Goal: Complete application form

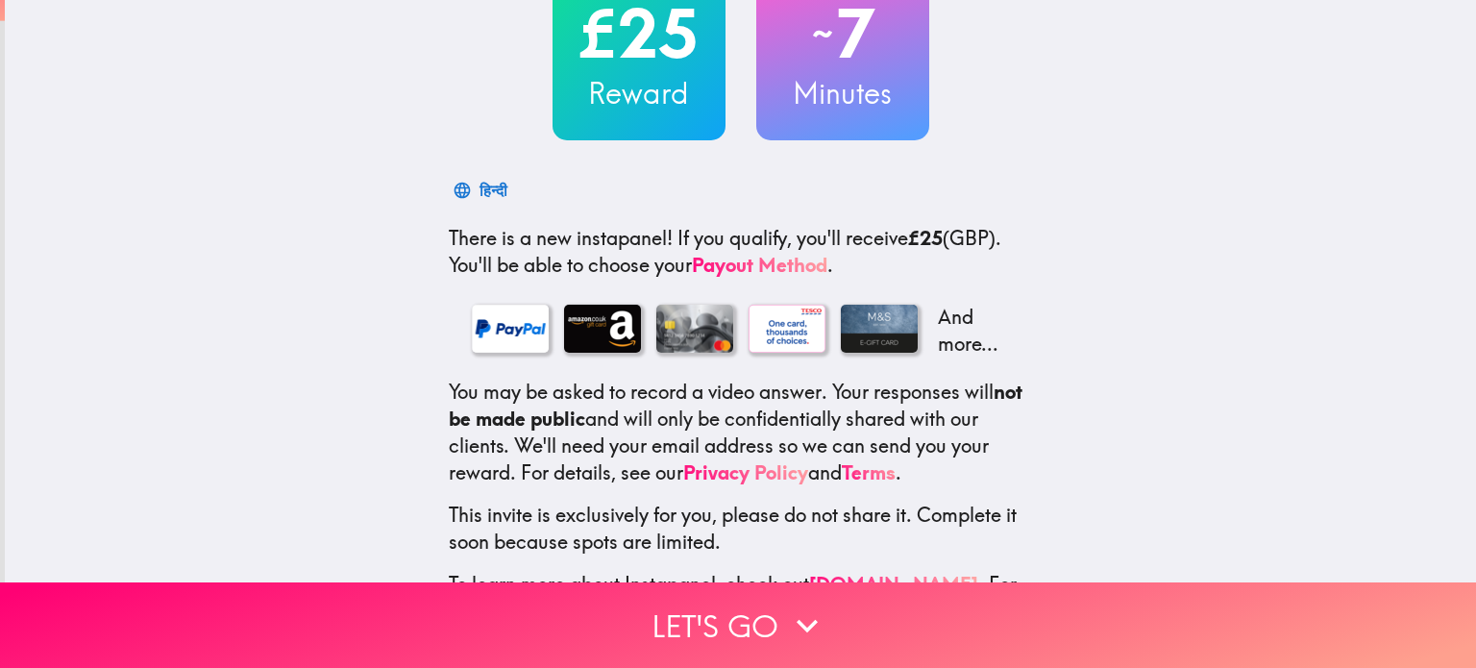
scroll to position [242, 0]
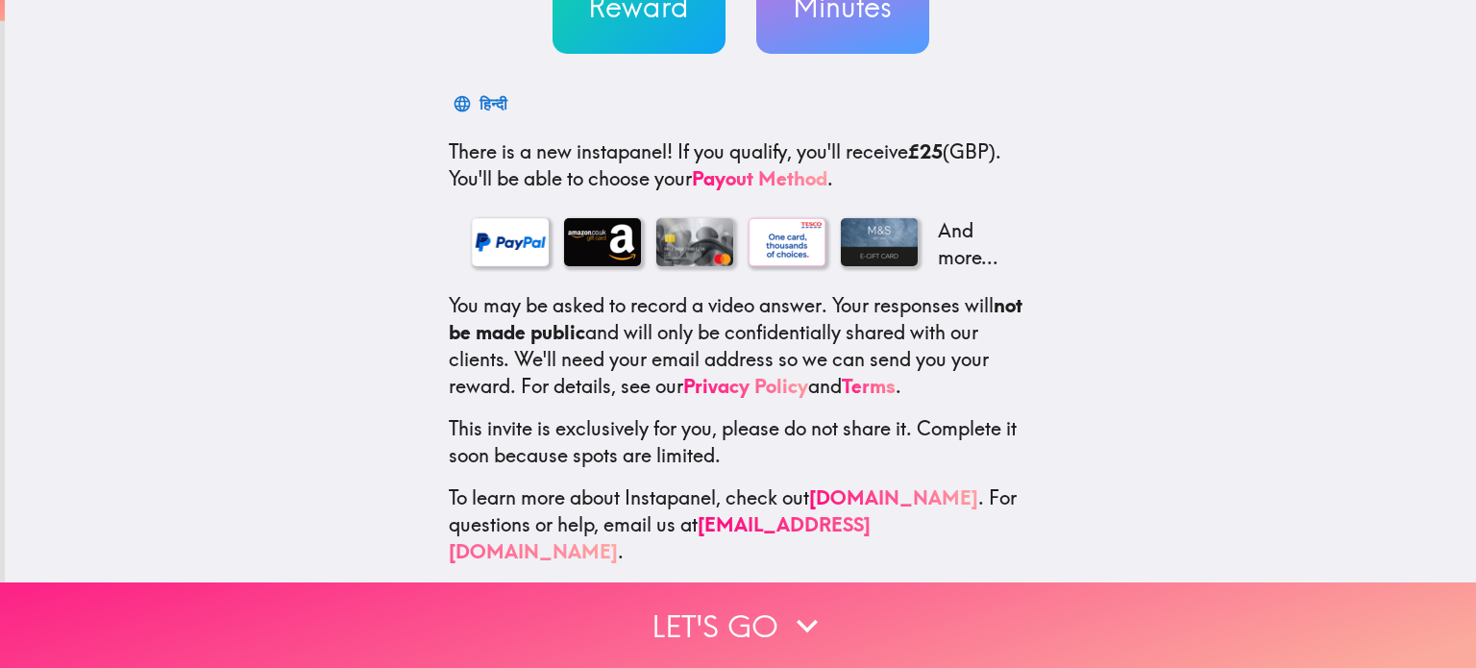
click at [740, 609] on button "Let's go" at bounding box center [738, 625] width 1476 height 86
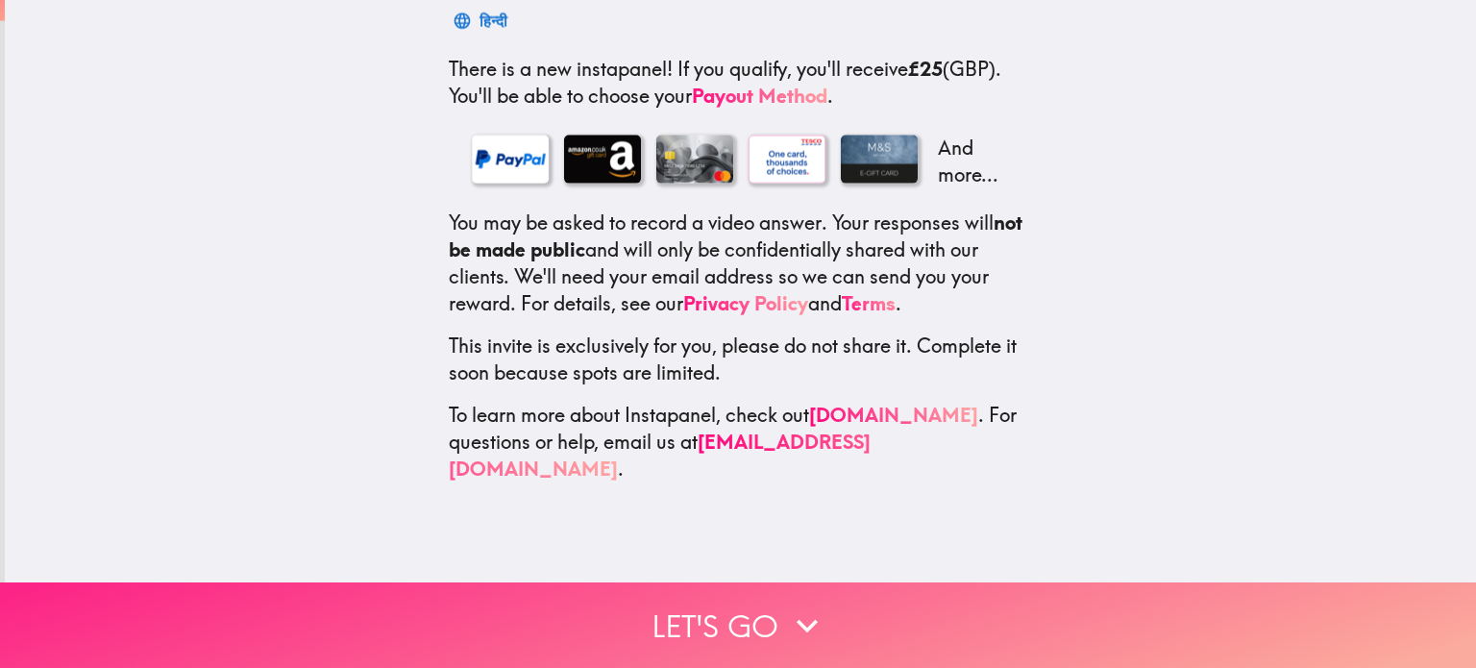
scroll to position [0, 0]
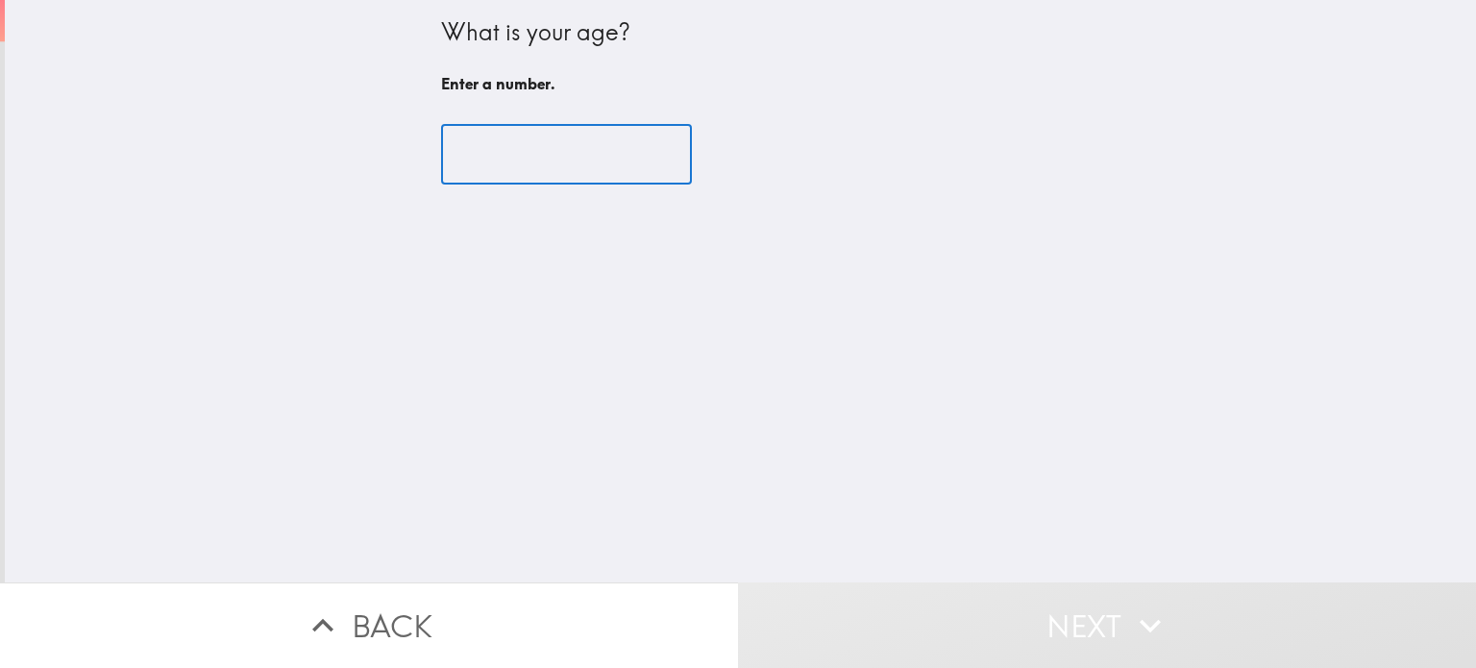
click at [566, 175] on input "number" at bounding box center [566, 155] width 251 height 60
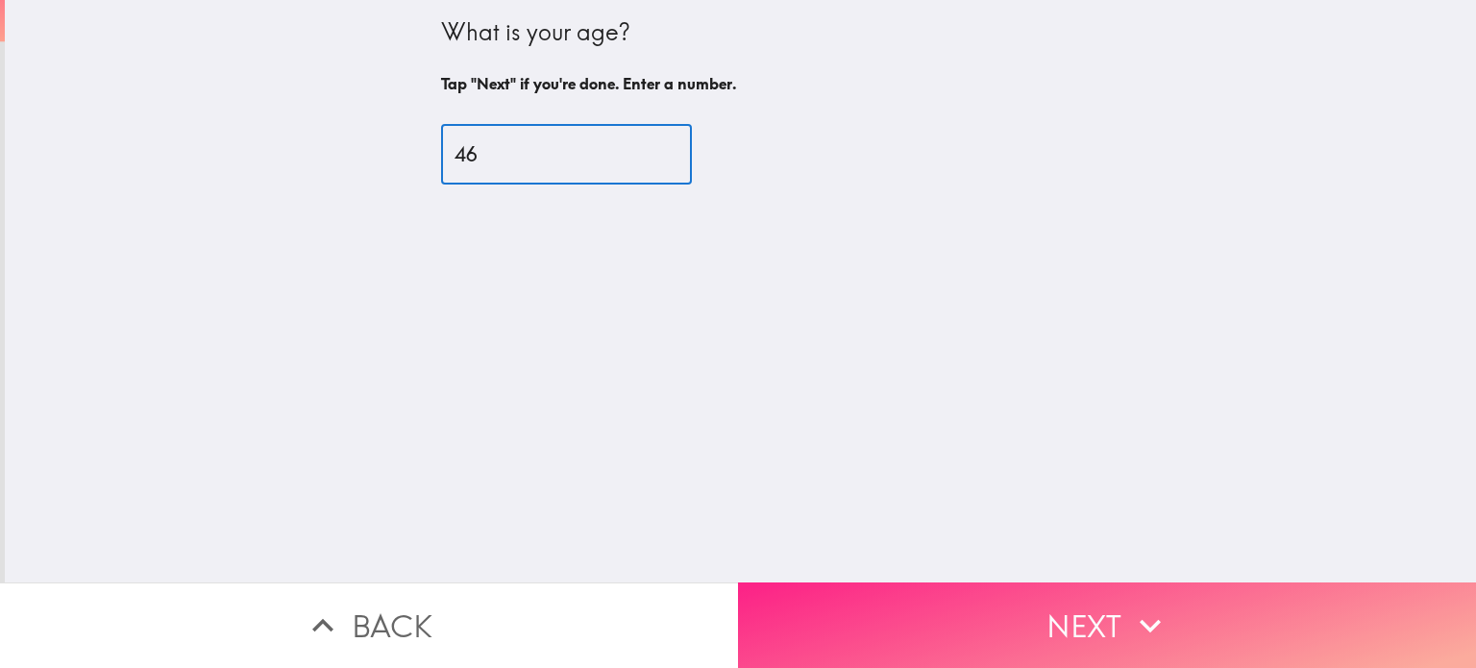
type input "46"
click at [1141, 628] on icon "button" at bounding box center [1150, 625] width 42 height 42
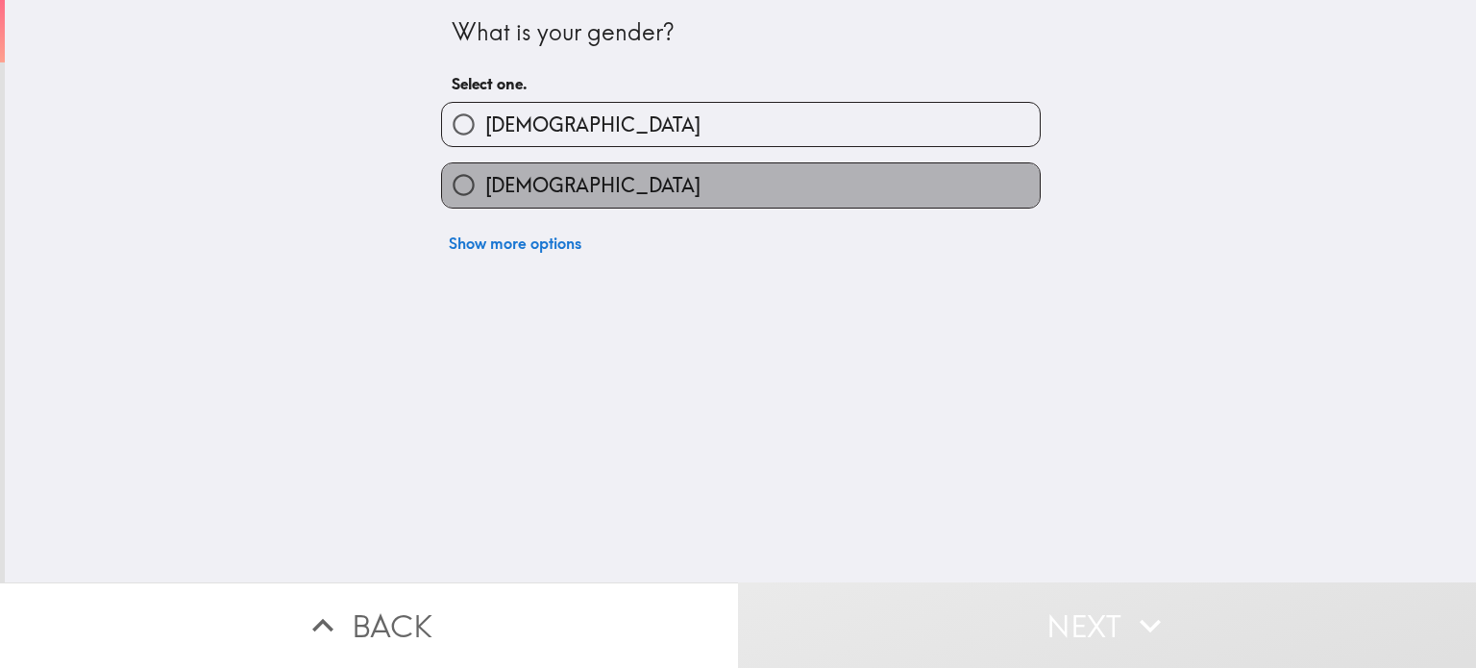
click at [516, 173] on span "Female" at bounding box center [592, 185] width 215 height 27
click at [485, 173] on input "Female" at bounding box center [463, 184] width 43 height 43
radio input "true"
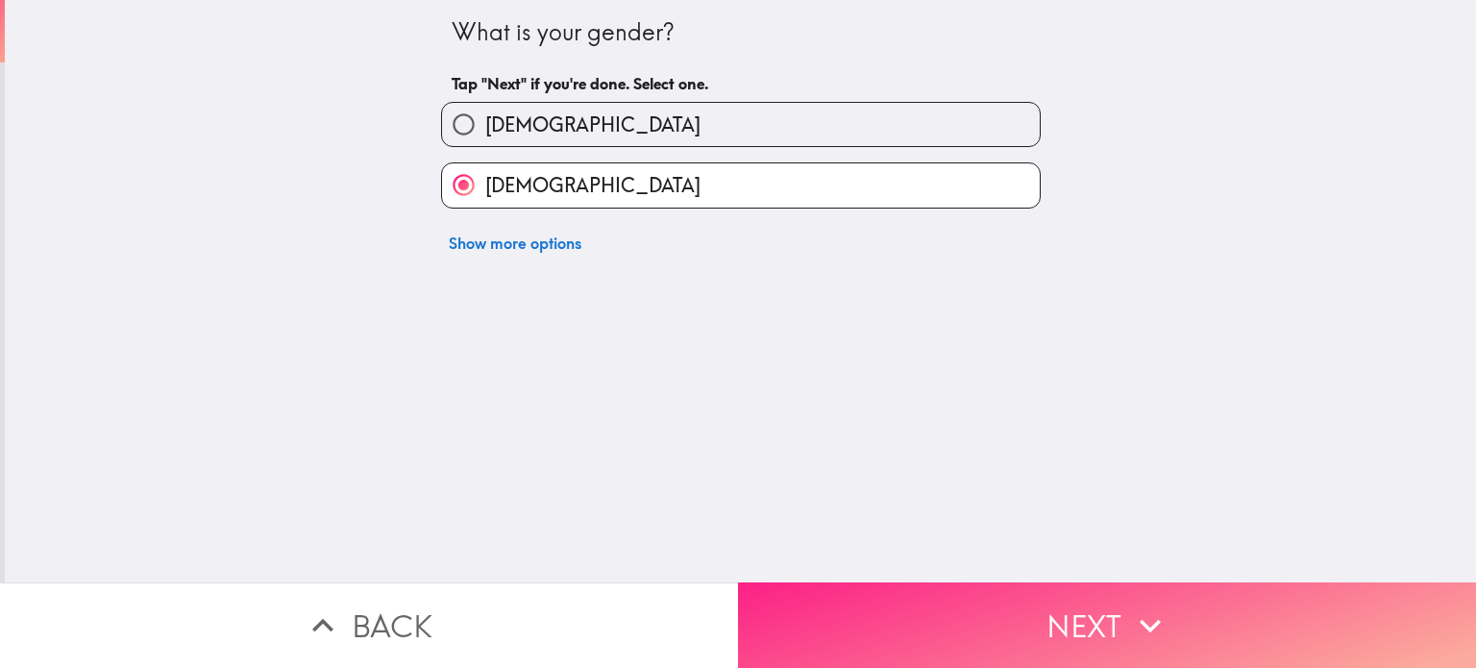
click at [1054, 628] on button "Next" at bounding box center [1107, 625] width 738 height 86
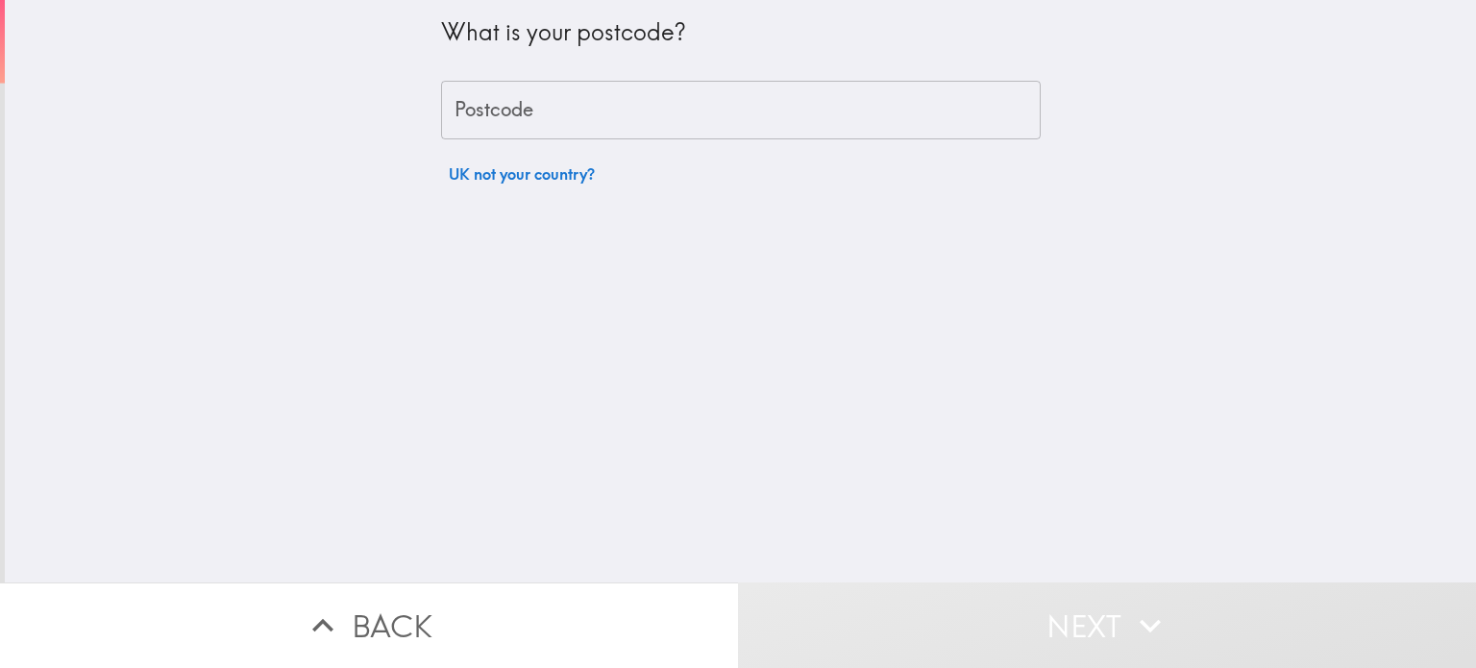
click at [496, 93] on div "Postcode Postcode" at bounding box center [741, 111] width 600 height 60
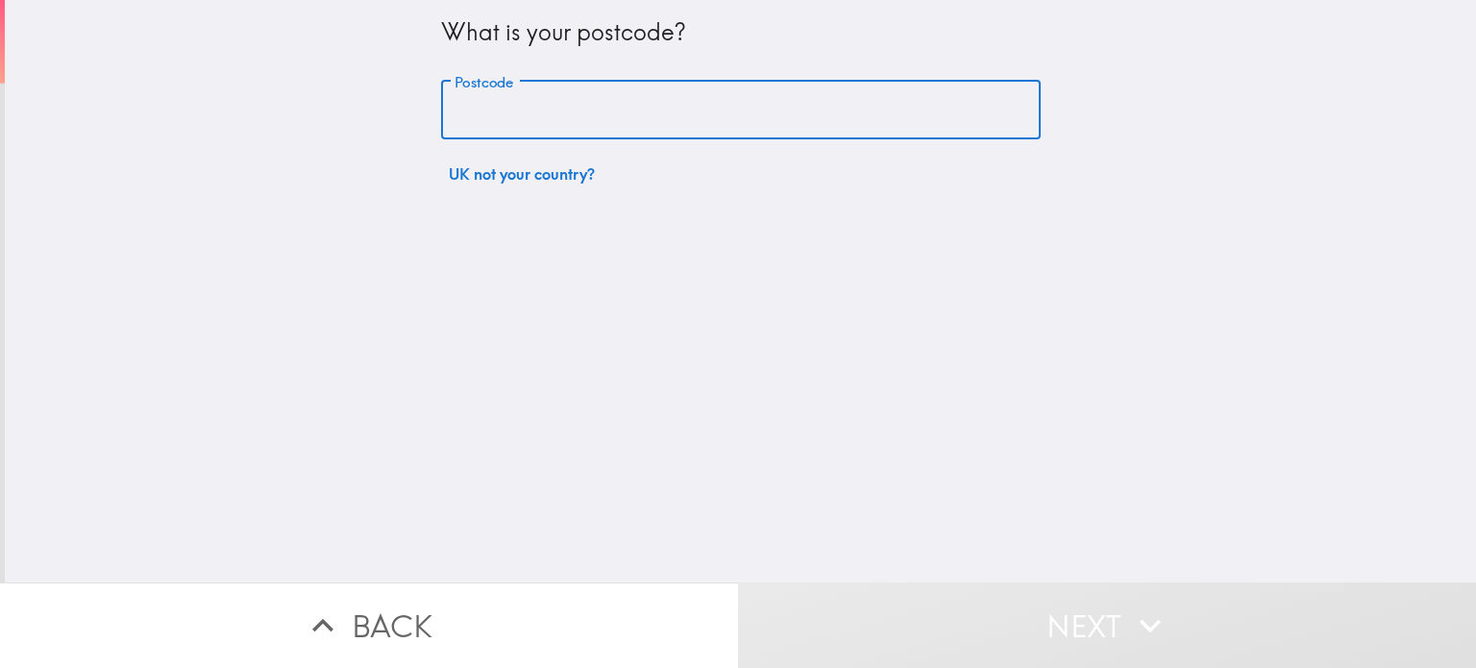
type input "LS225BY"
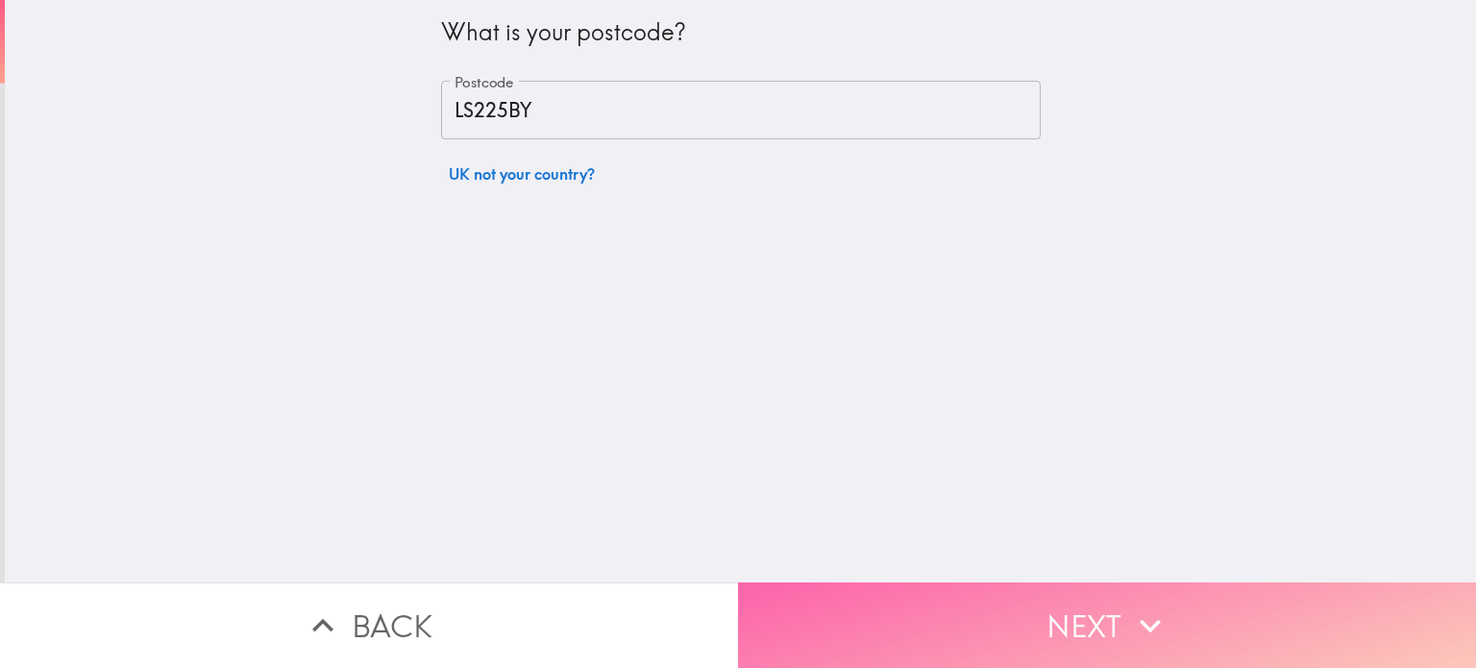
click at [1095, 624] on button "Next" at bounding box center [1107, 625] width 738 height 86
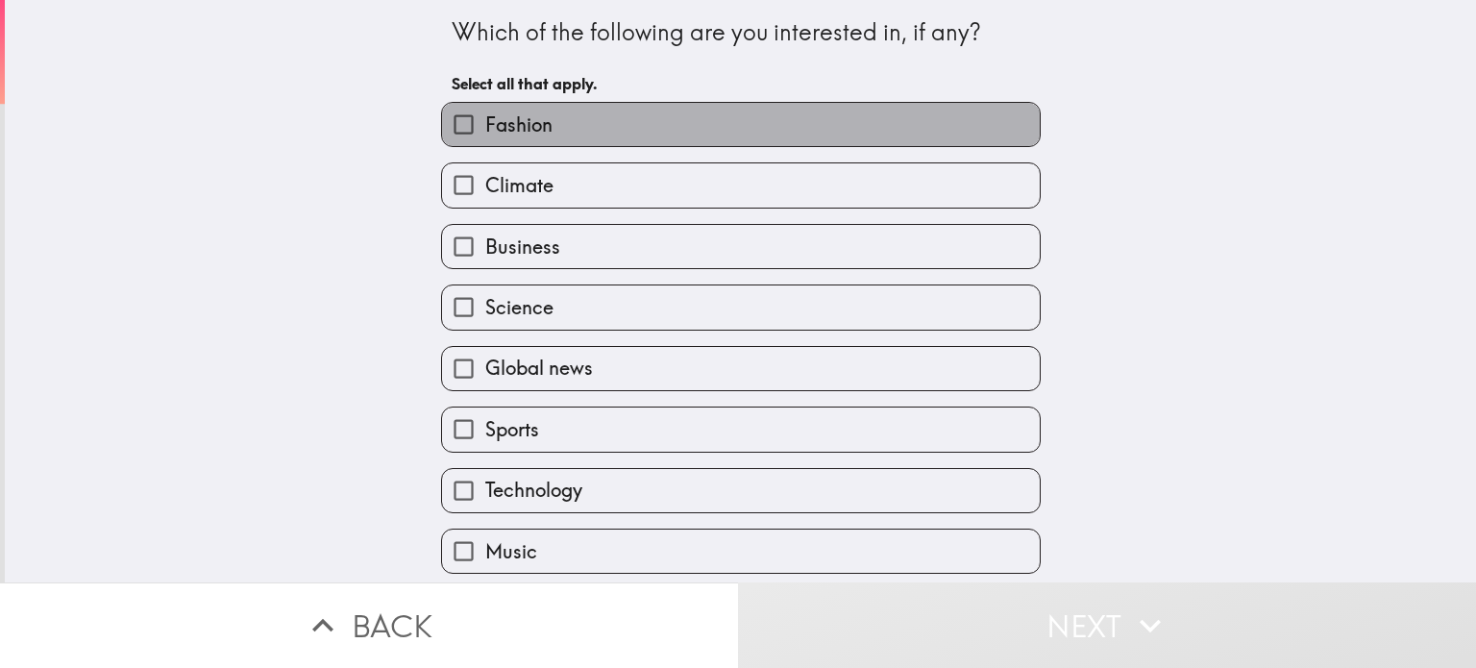
click at [545, 114] on label "Fashion" at bounding box center [741, 124] width 598 height 43
click at [485, 114] on input "Fashion" at bounding box center [463, 124] width 43 height 43
checkbox input "true"
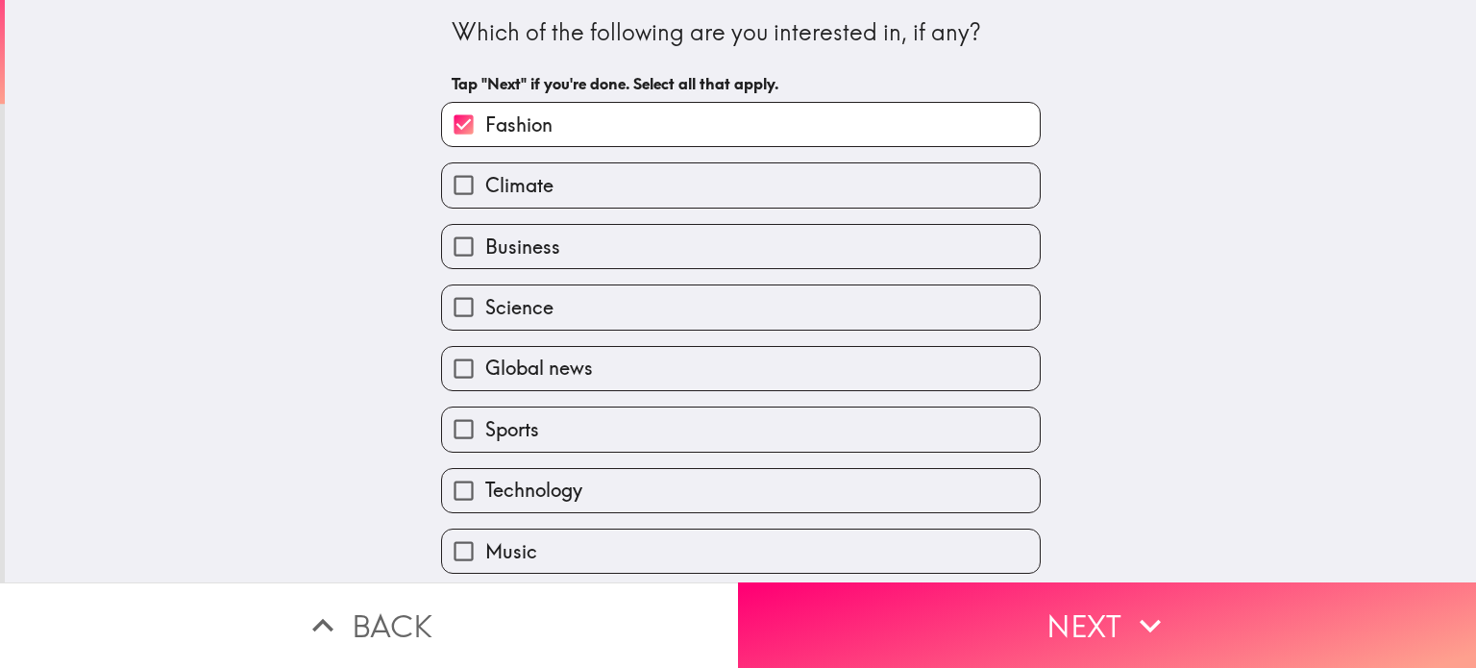
click at [527, 187] on span "Climate" at bounding box center [519, 185] width 68 height 27
click at [485, 187] on input "Climate" at bounding box center [463, 184] width 43 height 43
checkbox input "true"
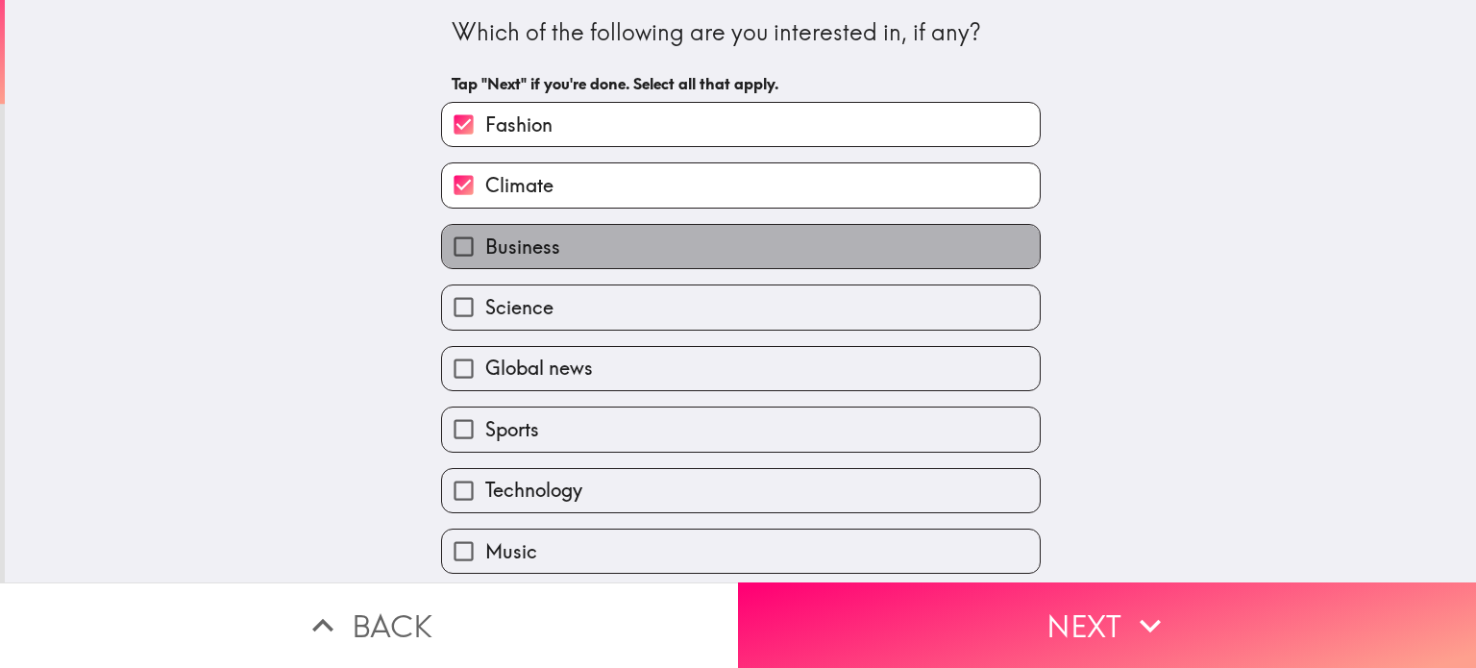
click at [567, 242] on label "Business" at bounding box center [741, 246] width 598 height 43
click at [485, 242] on input "Business" at bounding box center [463, 246] width 43 height 43
checkbox input "true"
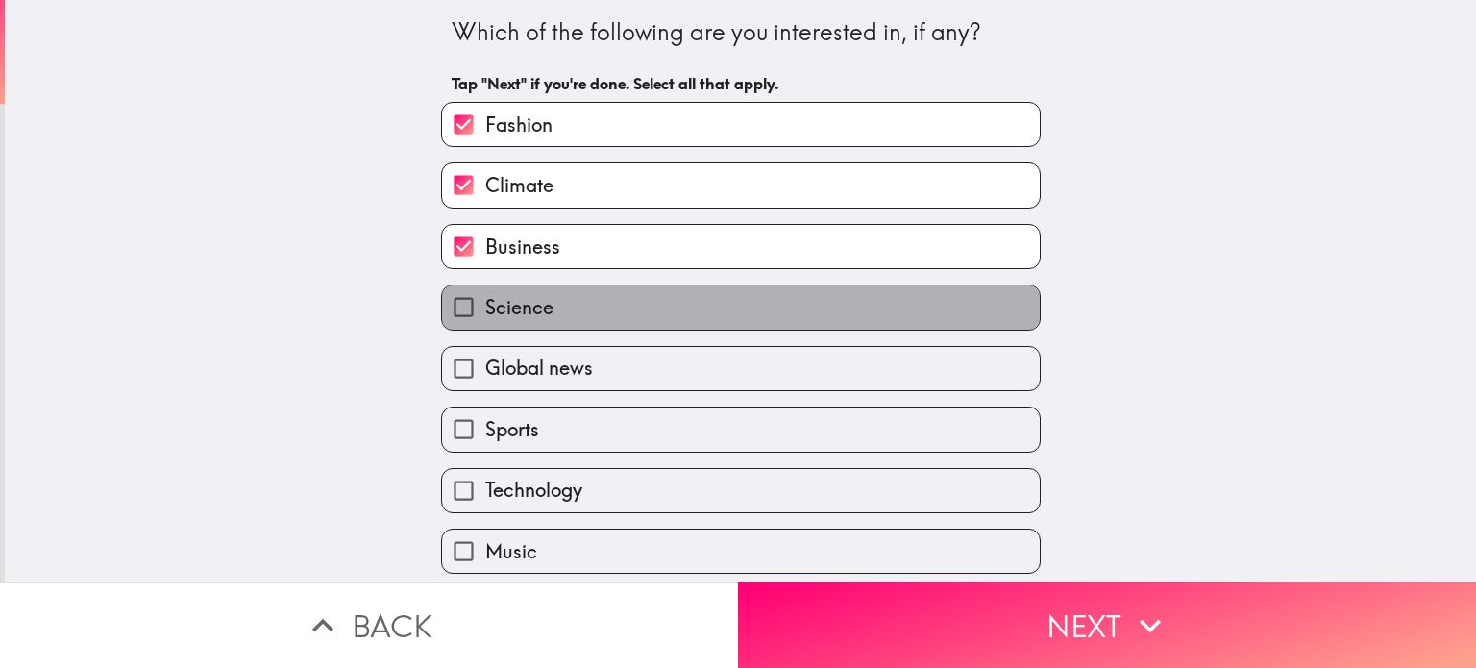
click at [554, 305] on label "Science" at bounding box center [741, 306] width 598 height 43
click at [485, 305] on input "Science" at bounding box center [463, 306] width 43 height 43
checkbox input "true"
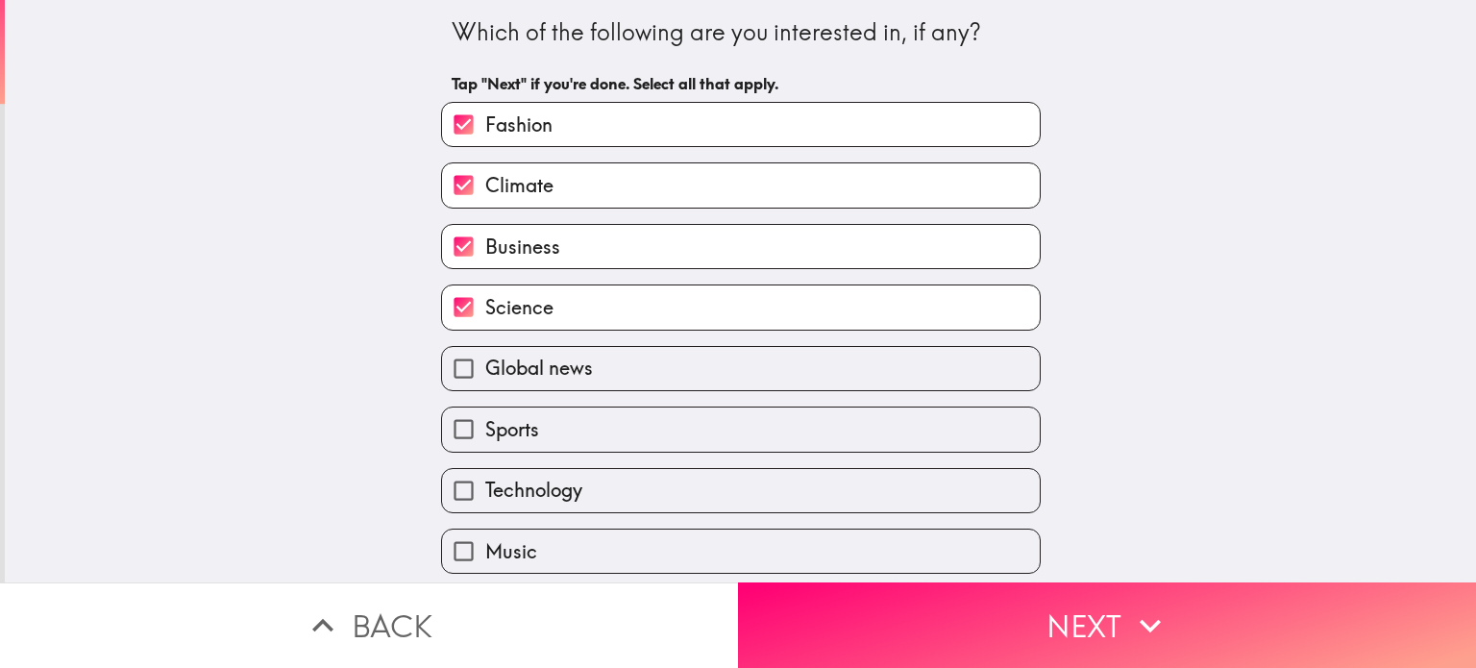
click at [552, 372] on span "Global news" at bounding box center [539, 368] width 108 height 27
click at [485, 372] on input "Global news" at bounding box center [463, 368] width 43 height 43
checkbox input "true"
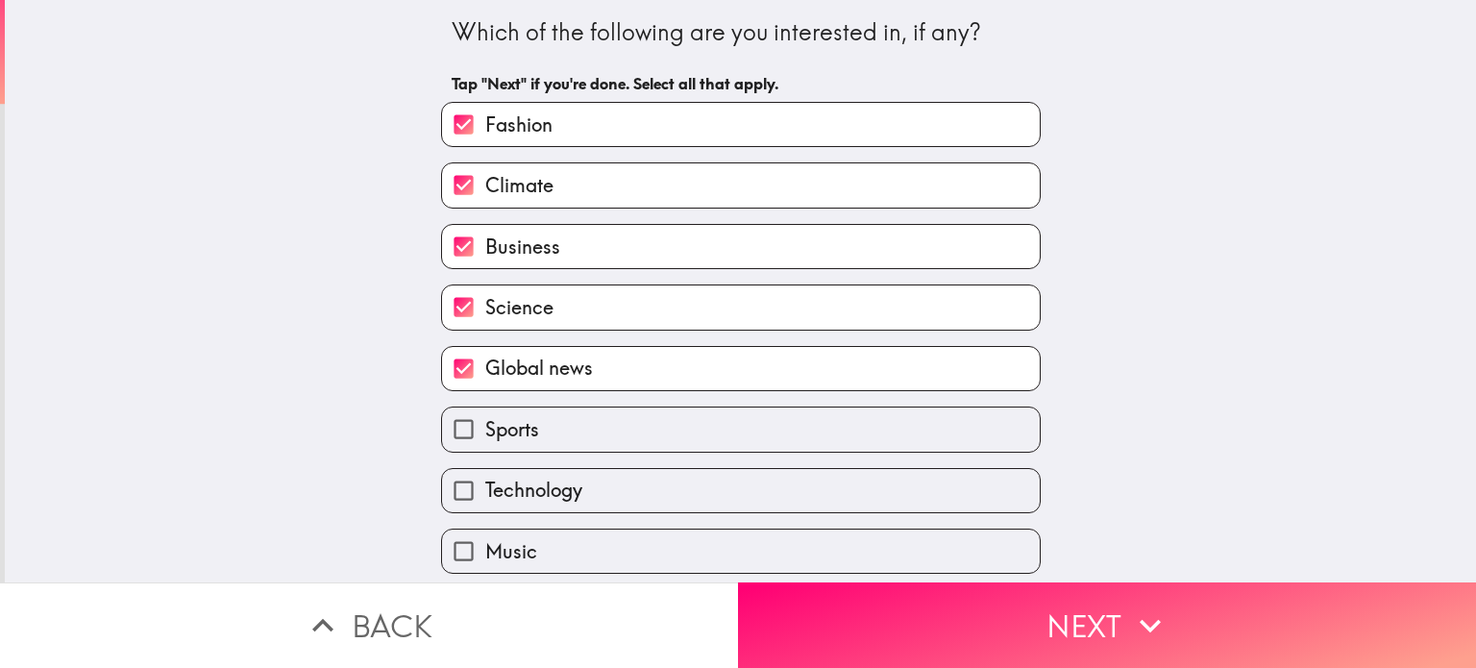
scroll to position [192, 0]
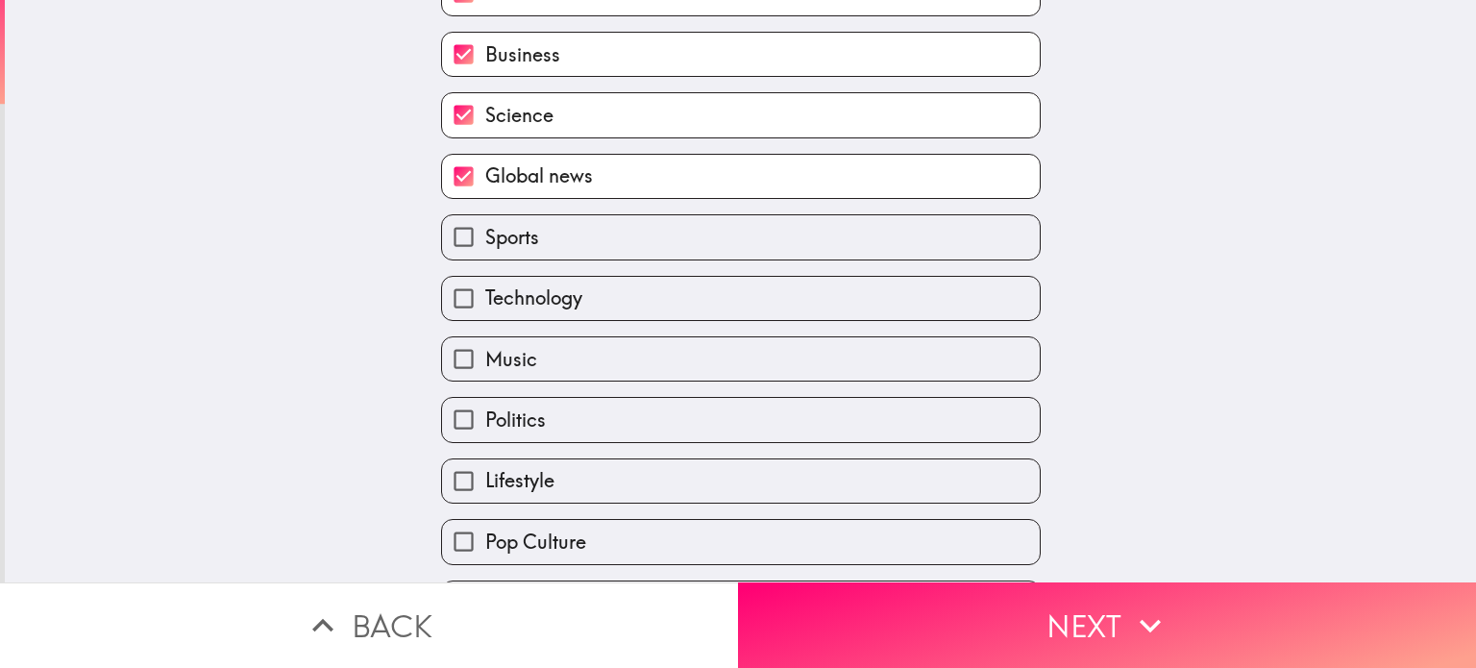
click at [555, 284] on span "Technology" at bounding box center [533, 297] width 97 height 27
click at [485, 284] on input "Technology" at bounding box center [463, 298] width 43 height 43
checkbox input "true"
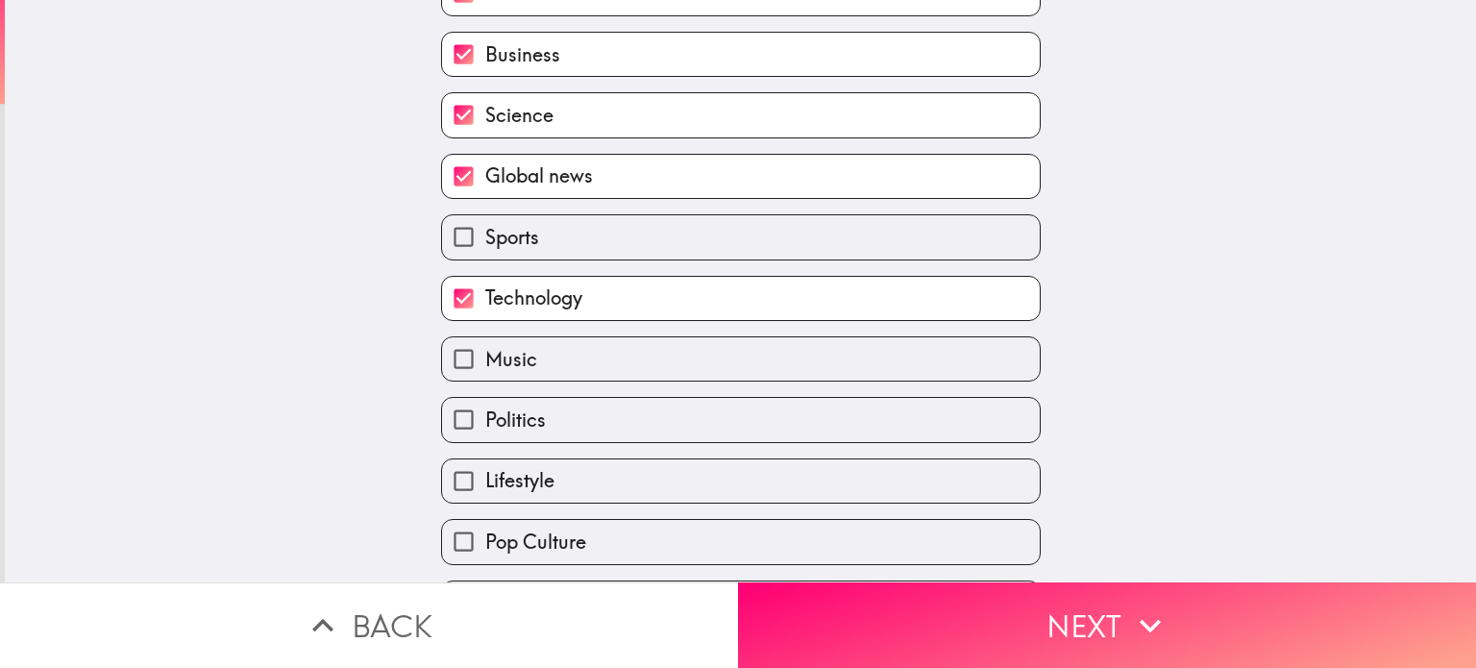
click at [565, 361] on label "Music" at bounding box center [741, 358] width 598 height 43
click at [485, 361] on input "Music" at bounding box center [463, 358] width 43 height 43
checkbox input "true"
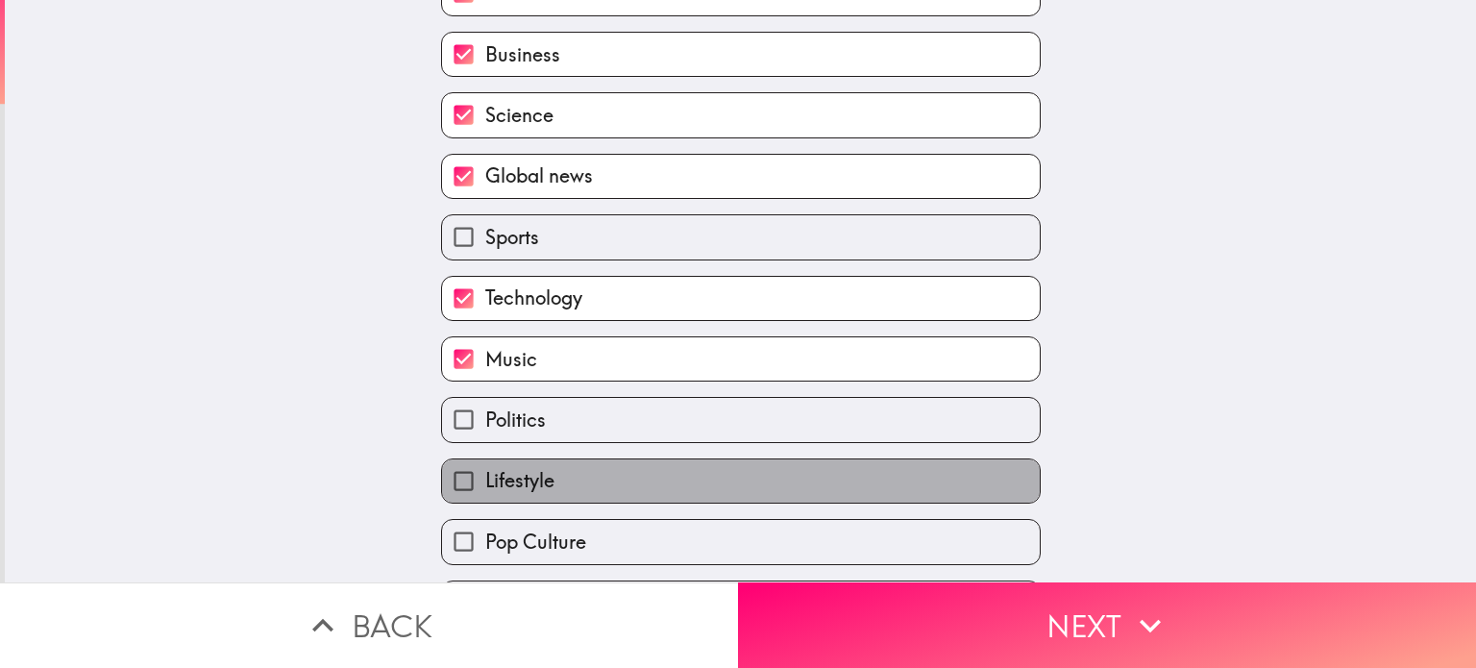
click at [551, 475] on label "Lifestyle" at bounding box center [741, 480] width 598 height 43
click at [485, 475] on input "Lifestyle" at bounding box center [463, 480] width 43 height 43
checkbox input "true"
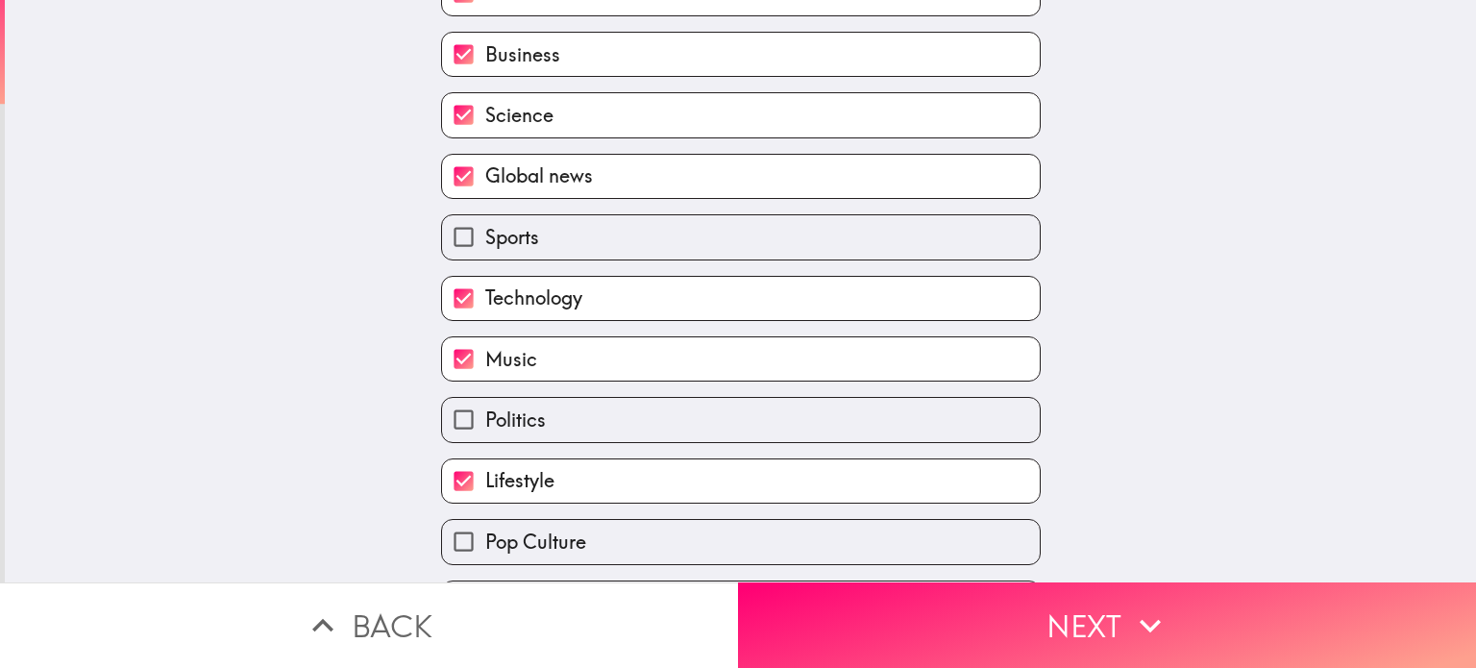
click at [565, 529] on span "Pop Culture" at bounding box center [535, 542] width 101 height 27
click at [485, 527] on input "Pop Culture" at bounding box center [463, 541] width 43 height 43
checkbox input "true"
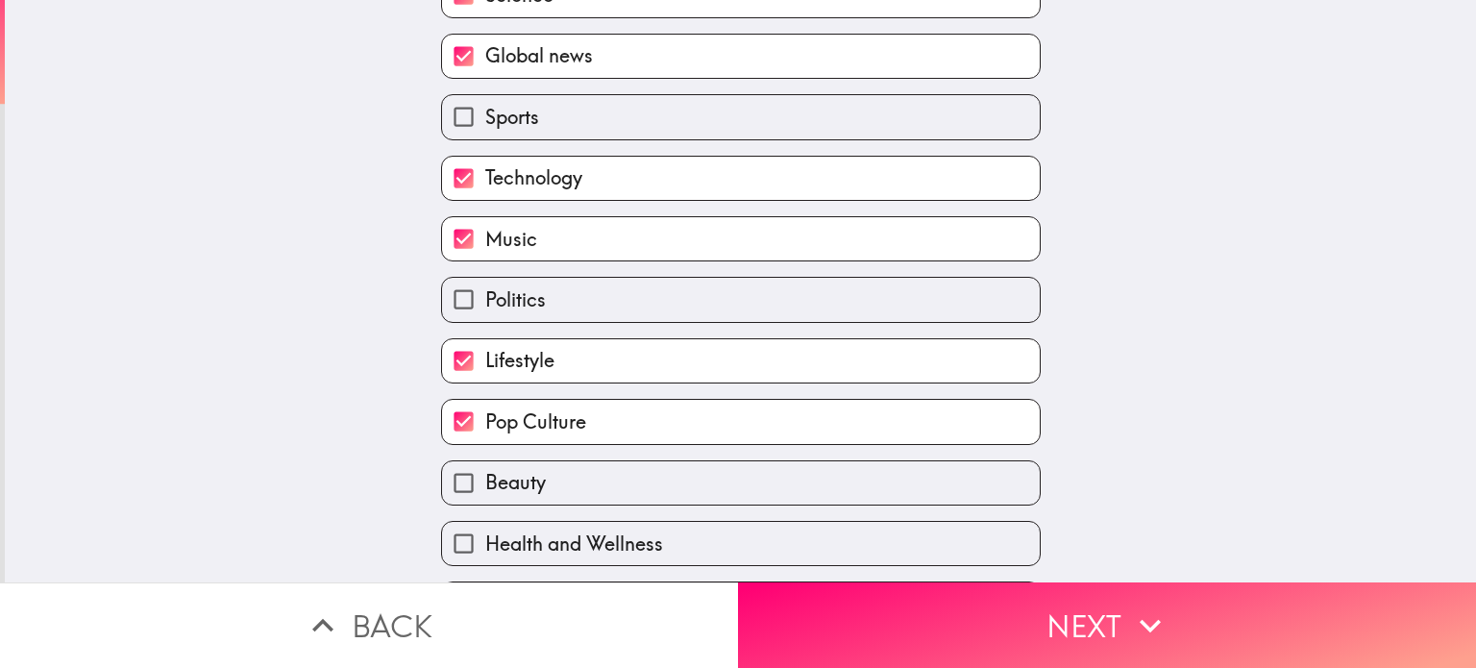
scroll to position [365, 0]
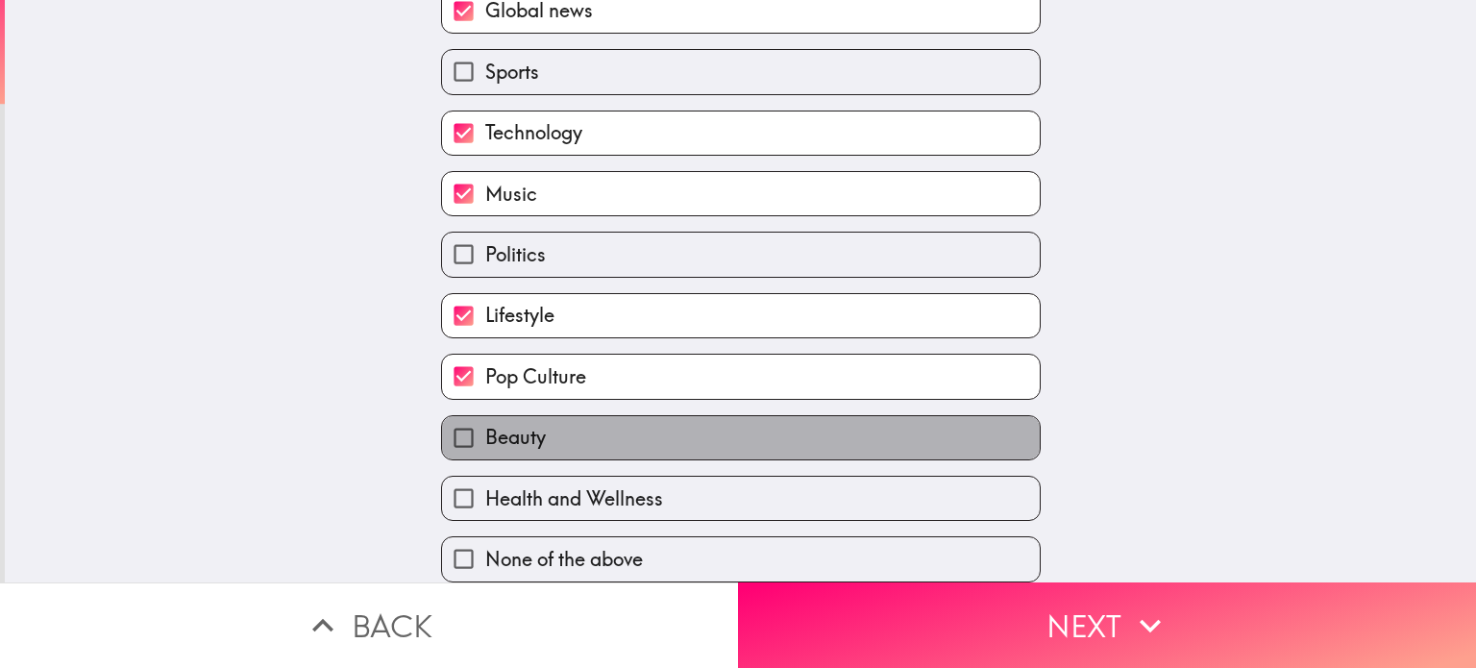
click at [586, 432] on label "Beauty" at bounding box center [741, 437] width 598 height 43
click at [485, 432] on input "Beauty" at bounding box center [463, 437] width 43 height 43
checkbox input "true"
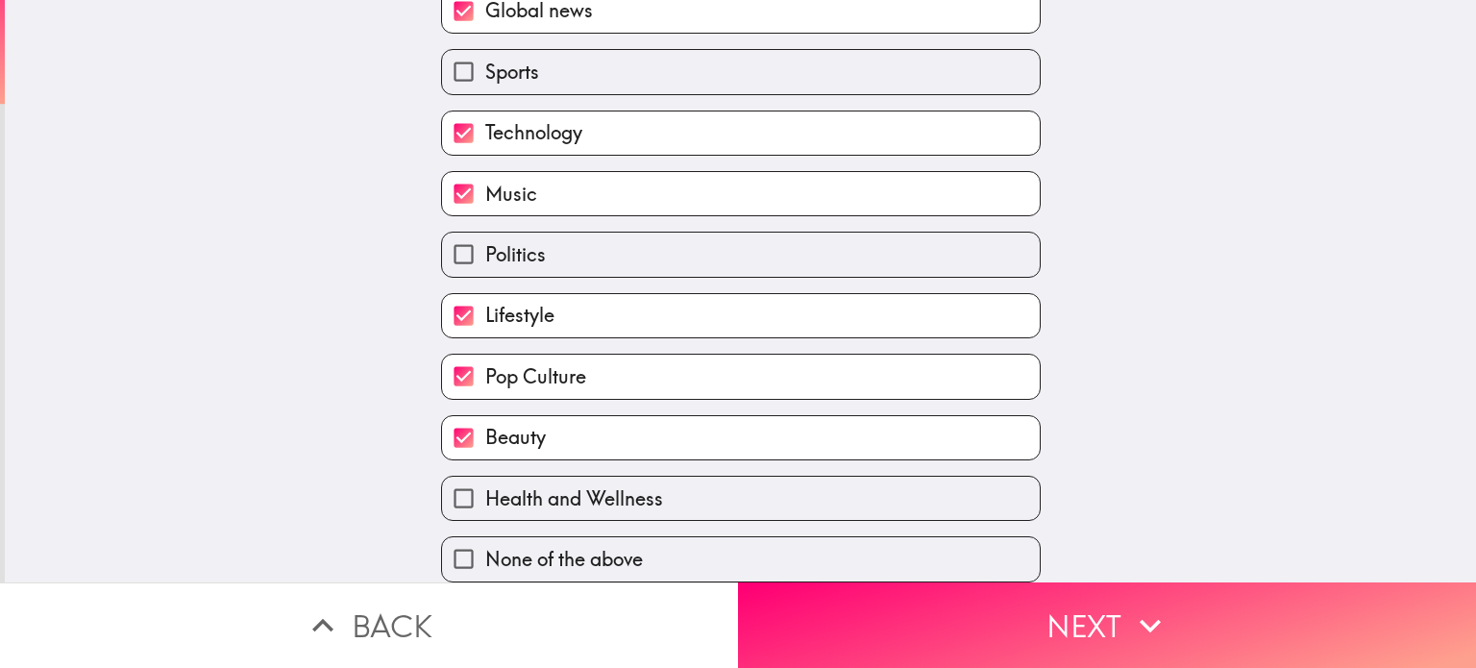
click at [585, 477] on label "Health and Wellness" at bounding box center [741, 498] width 598 height 43
click at [485, 477] on input "Health and Wellness" at bounding box center [463, 498] width 43 height 43
checkbox input "true"
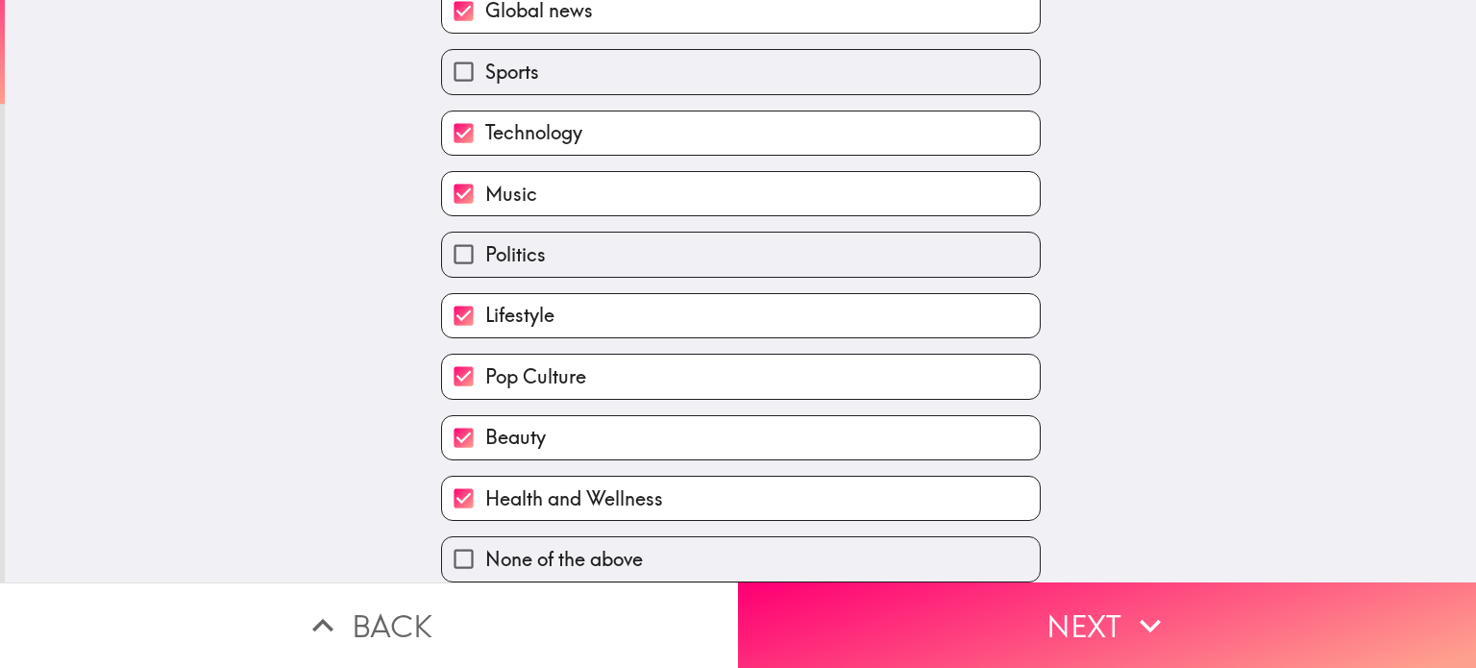
click at [1067, 617] on button "Next" at bounding box center [1107, 625] width 738 height 86
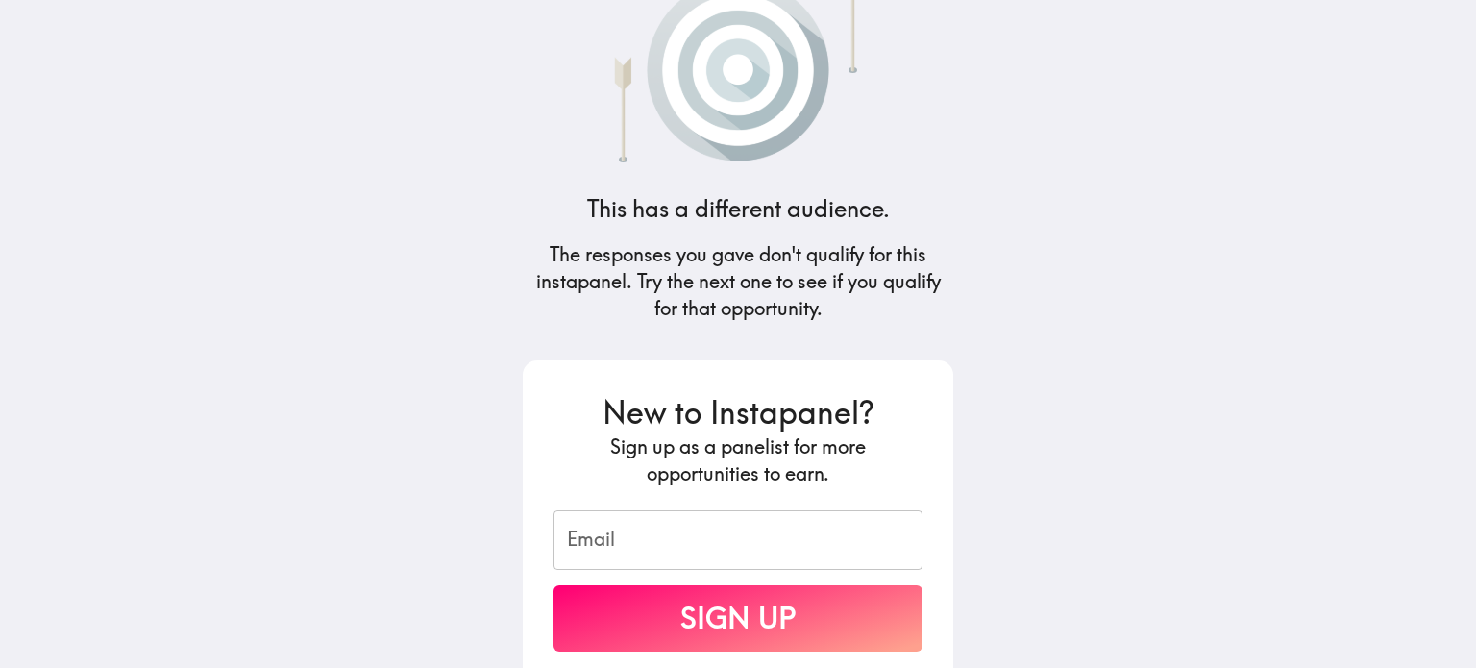
scroll to position [0, 0]
